Goal: Transaction & Acquisition: Purchase product/service

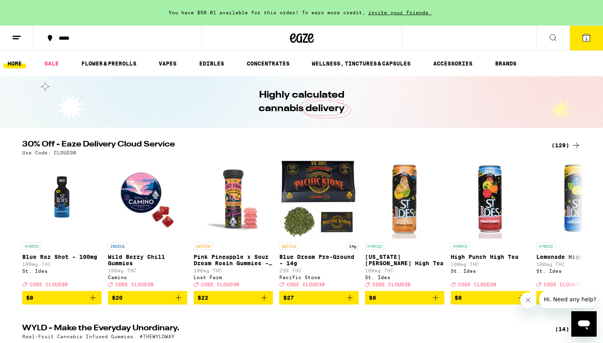
click at [569, 145] on div "(129)" at bounding box center [566, 146] width 29 height 10
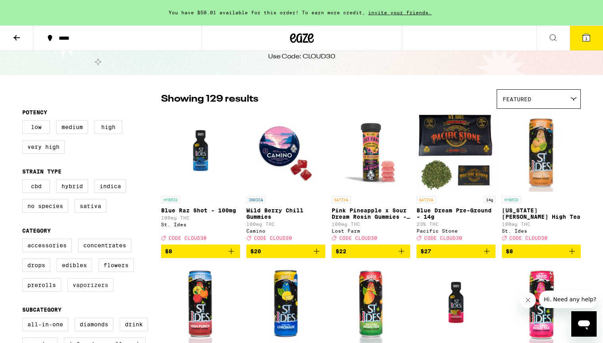
scroll to position [29, 0]
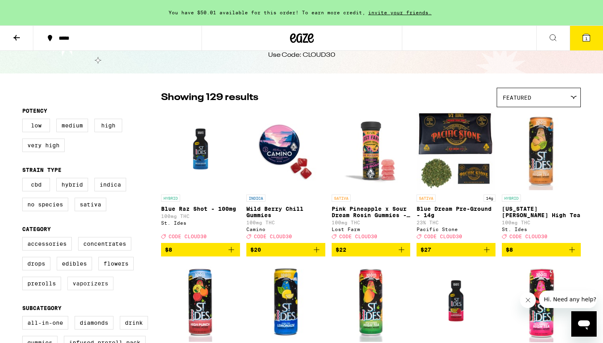
click at [89, 290] on label "Vaporizers" at bounding box center [90, 283] width 46 height 13
click at [24, 239] on input "Vaporizers" at bounding box center [24, 238] width 0 height 0
checkbox input "true"
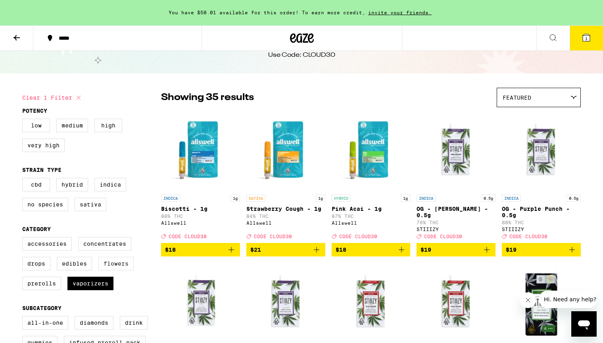
click at [111, 270] on label "Flowers" at bounding box center [115, 263] width 35 height 13
click at [24, 239] on input "Flowers" at bounding box center [24, 238] width 0 height 0
checkbox input "true"
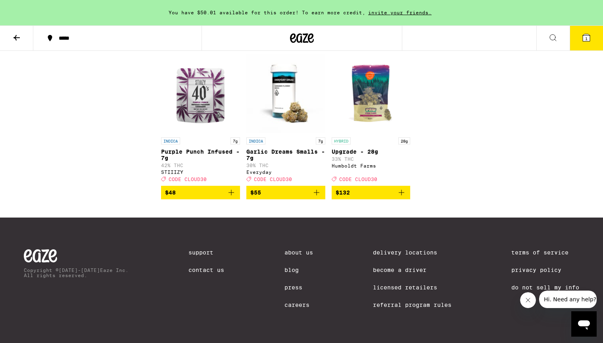
scroll to position [1662, 0]
click at [368, 80] on img "Open page for Upgrade - 28g from Humboldt Farms" at bounding box center [371, 93] width 79 height 79
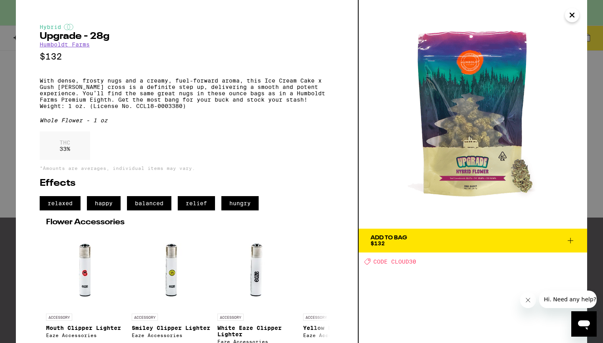
click at [452, 241] on span "Add To Bag $132" at bounding box center [473, 240] width 205 height 11
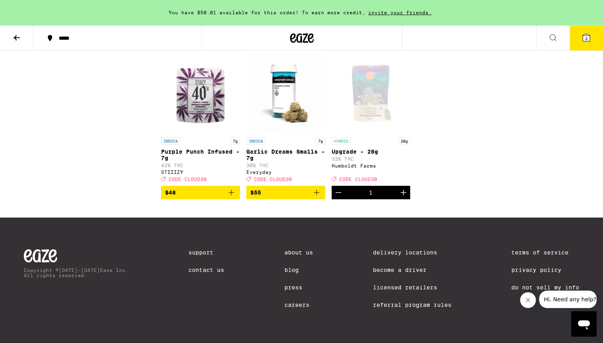
click at [580, 35] on button "2" at bounding box center [586, 38] width 33 height 25
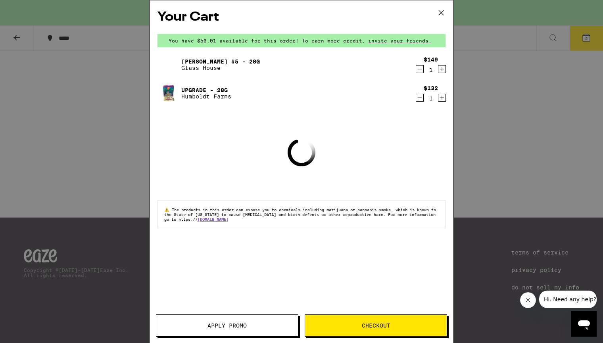
click at [418, 69] on icon "Decrement" at bounding box center [419, 69] width 7 height 10
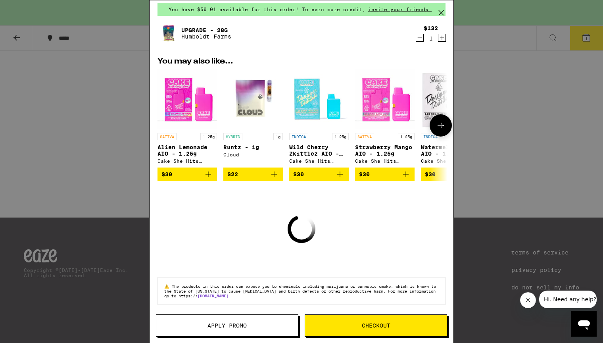
scroll to position [26, 0]
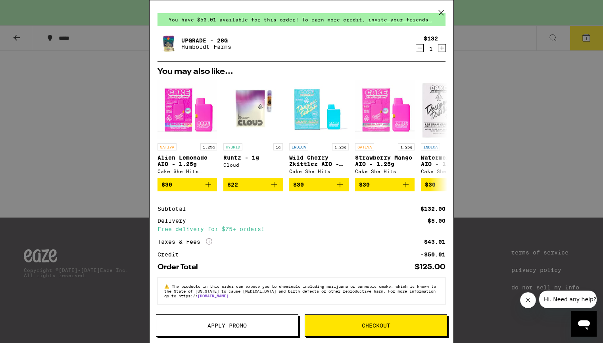
click at [226, 325] on span "Apply Promo" at bounding box center [227, 326] width 39 height 6
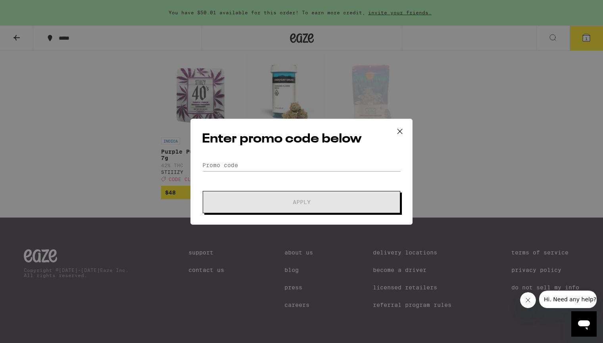
click at [271, 171] on form "Promo Code Apply" at bounding box center [301, 186] width 199 height 54
click at [267, 168] on input "Promo Code" at bounding box center [301, 165] width 199 height 12
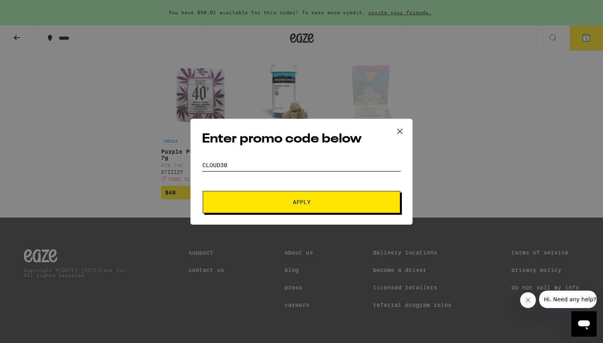
type input "cloud30"
click at [325, 210] on button "Apply" at bounding box center [302, 202] width 198 height 22
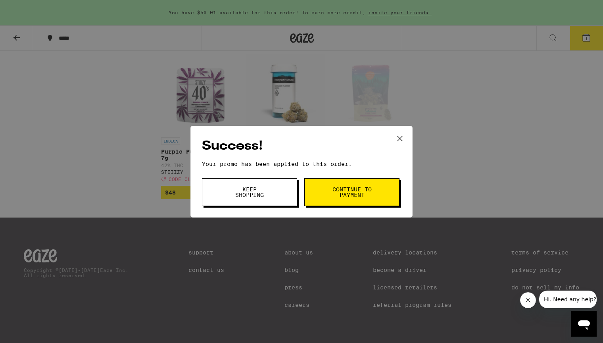
click at [250, 176] on div "Success! Your promo has been applied to this order. Promo Code cloud30 Keep Sho…" at bounding box center [302, 172] width 222 height 92
click at [249, 184] on button "Keep Shopping" at bounding box center [249, 192] width 95 height 28
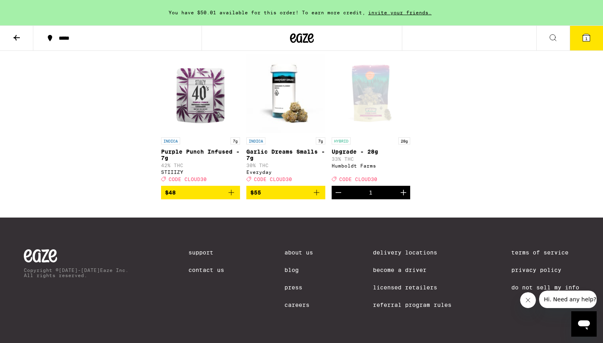
click at [583, 43] on button "1" at bounding box center [586, 38] width 33 height 25
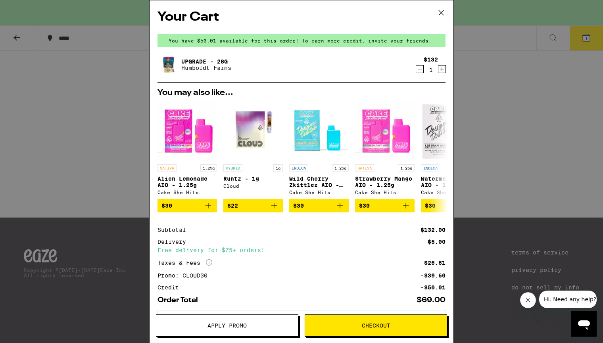
click at [438, 8] on icon at bounding box center [441, 13] width 12 height 12
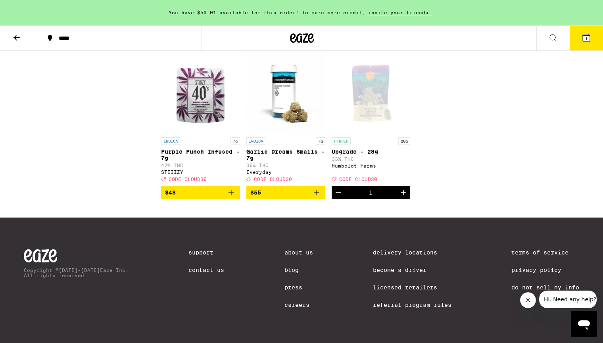
scroll to position [1662, 0]
click at [385, 80] on div "Open page for Upgrade - 28g from Humboldt Farms" at bounding box center [371, 93] width 79 height 79
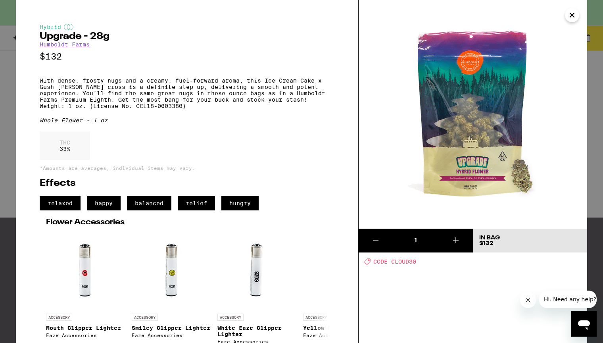
click at [576, 15] on icon "Close" at bounding box center [573, 15] width 10 height 12
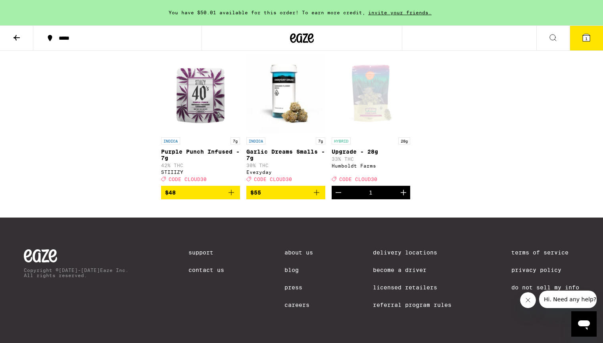
click at [375, 75] on div "Open page for Upgrade - 28g from Humboldt Farms" at bounding box center [371, 93] width 79 height 79
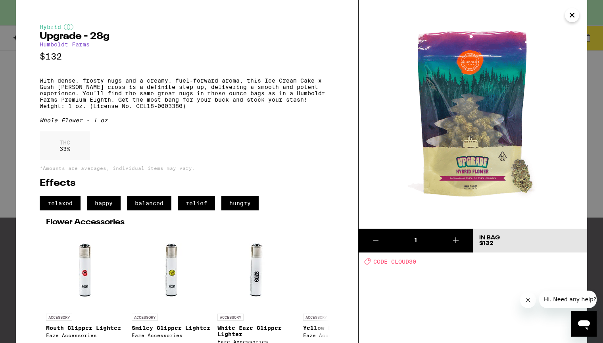
click at [574, 20] on icon "Close" at bounding box center [573, 15] width 10 height 12
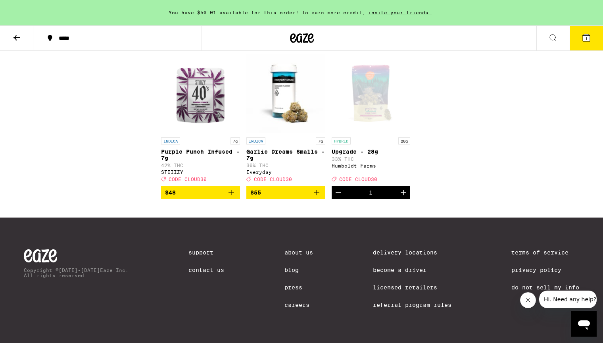
click at [578, 44] on button "1" at bounding box center [586, 38] width 33 height 25
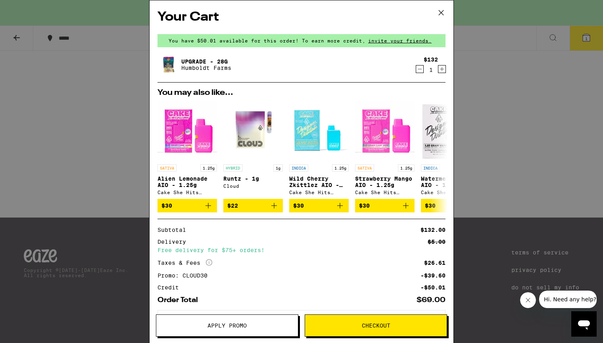
click at [439, 15] on icon at bounding box center [441, 13] width 12 height 12
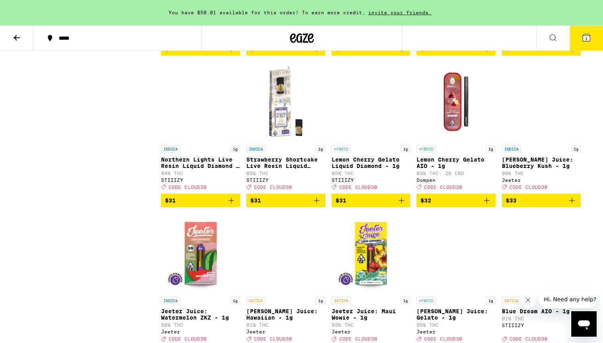
scroll to position [898, 0]
